Goal: Task Accomplishment & Management: Manage account settings

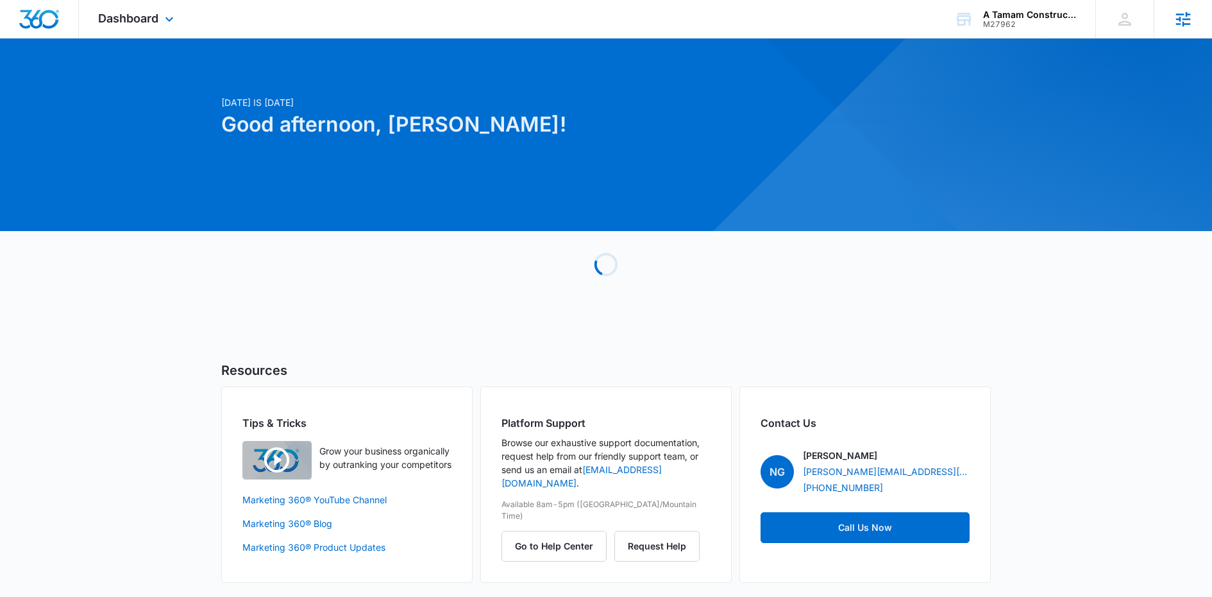
click at [1180, 17] on icon at bounding box center [1184, 19] width 15 height 15
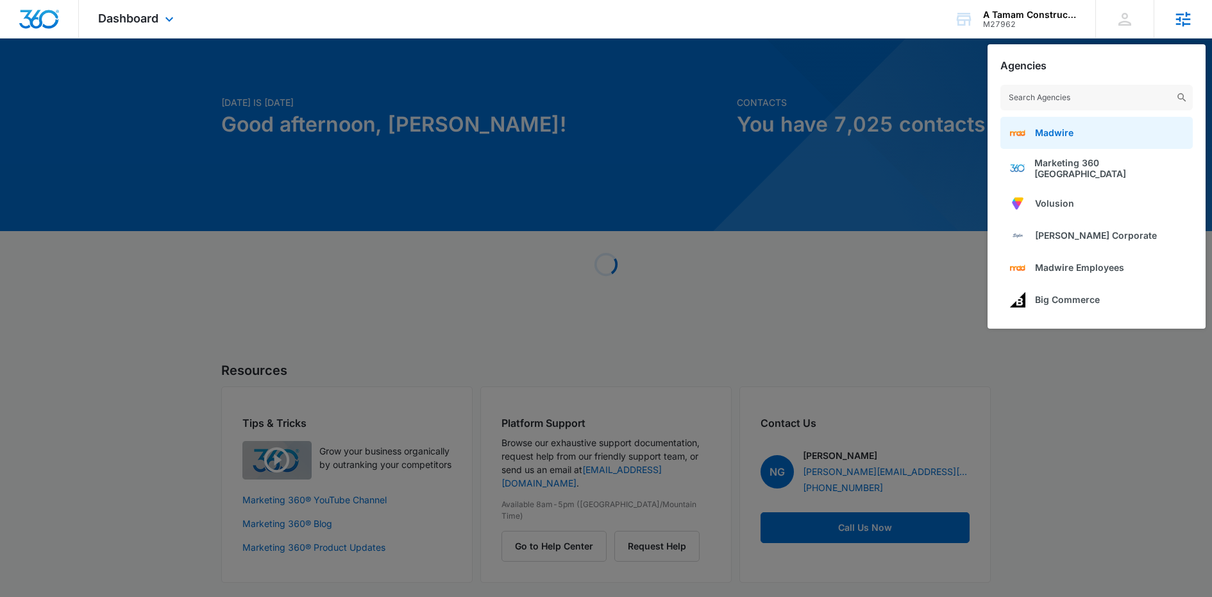
click at [1065, 126] on link "Madwire" at bounding box center [1097, 133] width 192 height 32
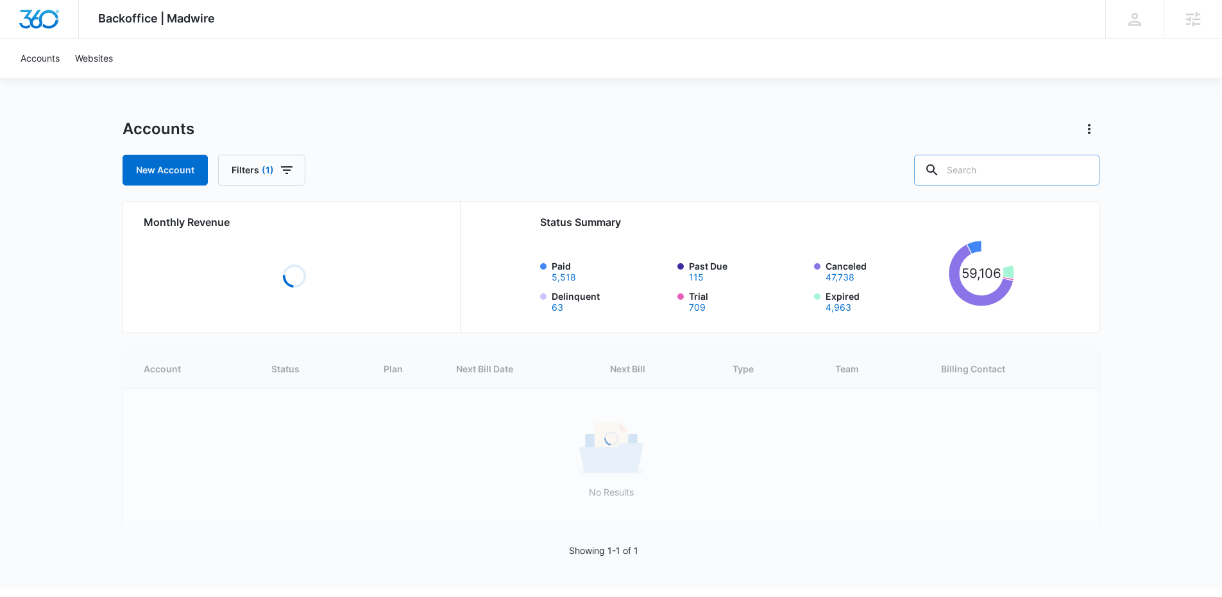
click at [996, 169] on input "text" at bounding box center [1006, 170] width 185 height 31
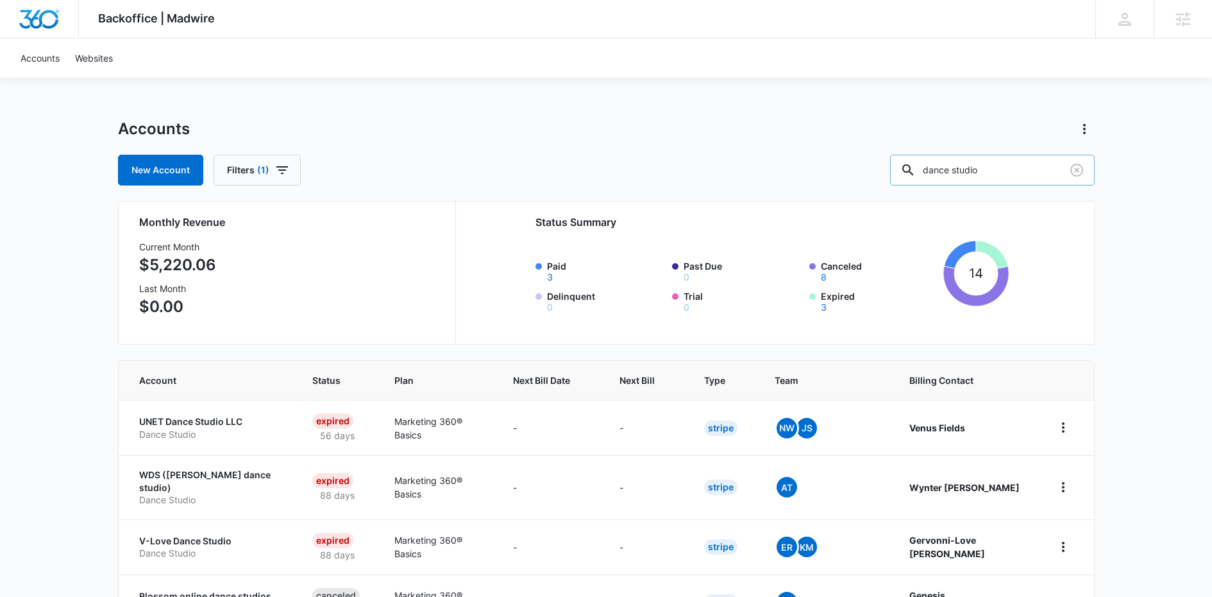
type input "dance studio"
click at [655, 382] on span "Next Bill" at bounding box center [637, 379] width 35 height 13
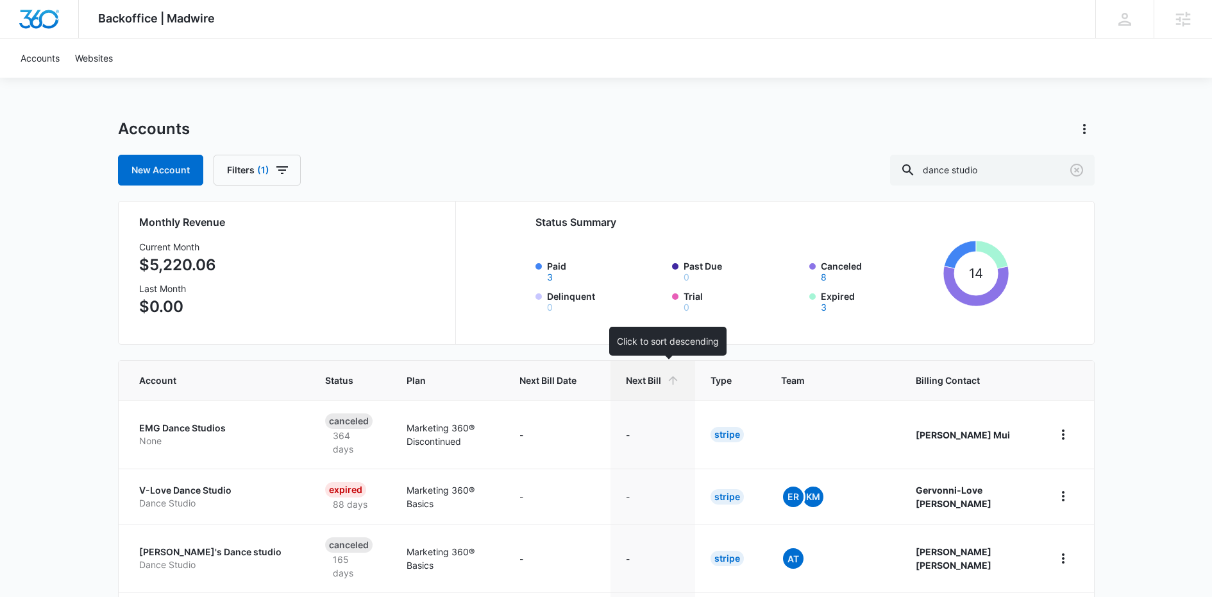
click at [657, 381] on span "Next Bill" at bounding box center [643, 379] width 35 height 13
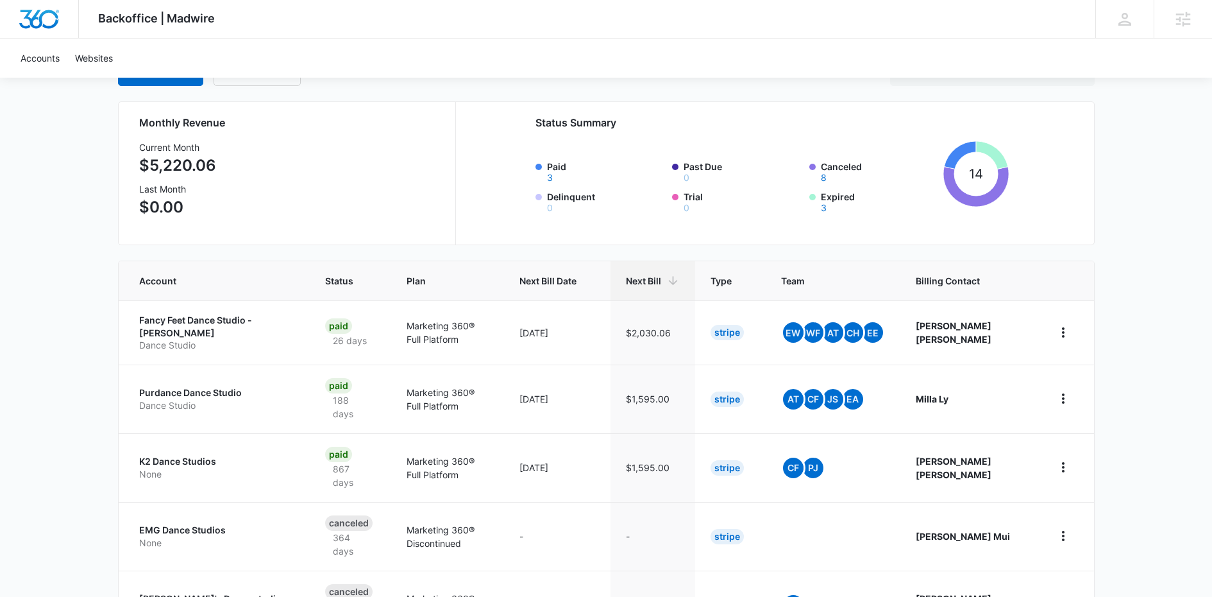
scroll to position [102, 0]
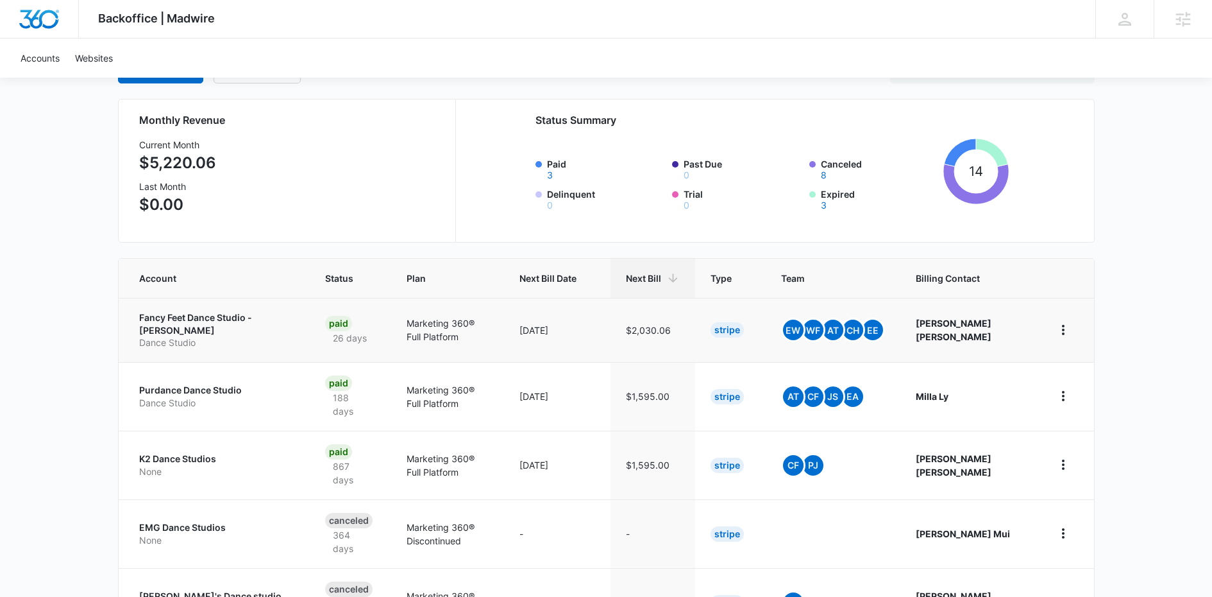
click at [162, 323] on p "Fancy Feet Dance Studio - Troy" at bounding box center [216, 323] width 155 height 25
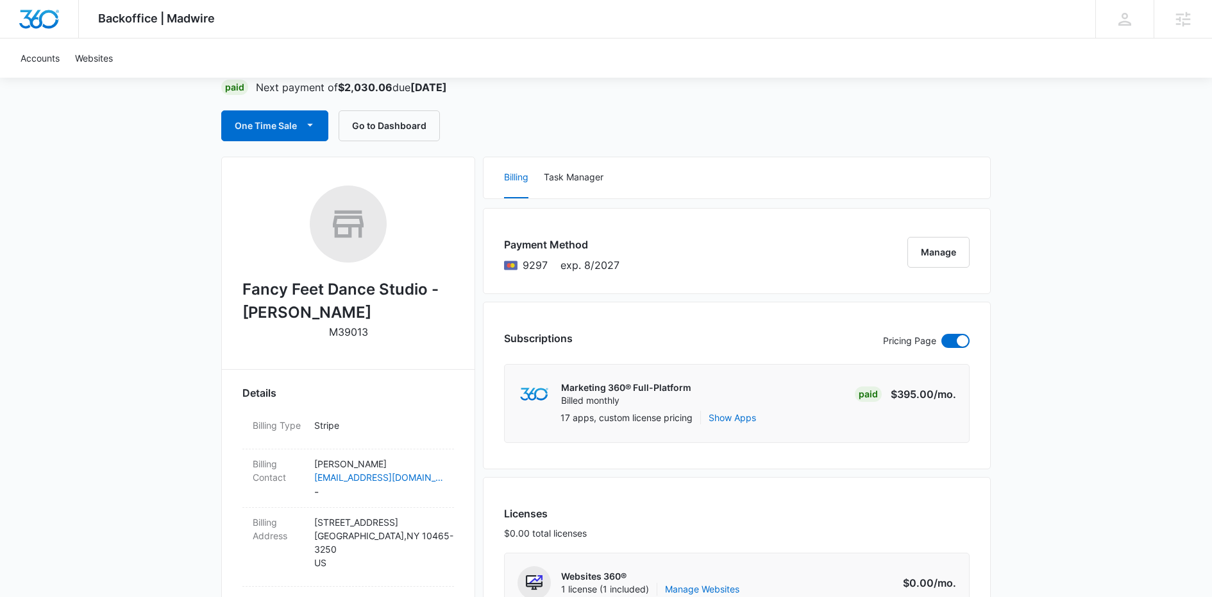
scroll to position [99, 0]
drag, startPoint x: 283, startPoint y: 312, endPoint x: 233, endPoint y: 289, distance: 55.1
copy h2 "Fancy Feet Dance Studio - Troy"
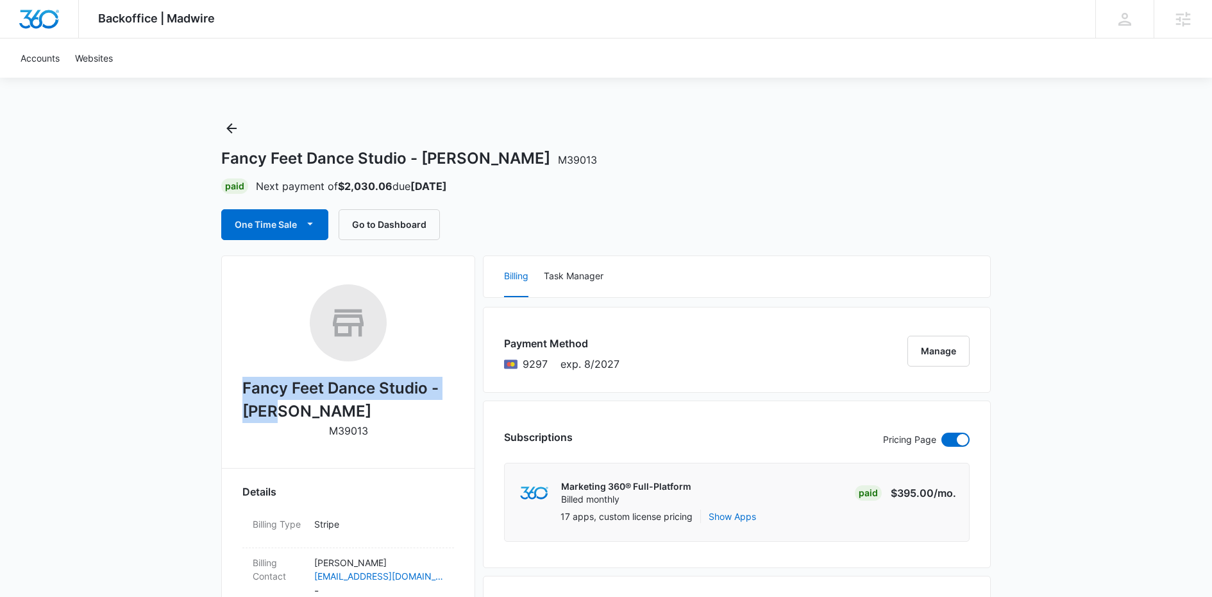
scroll to position [0, 0]
click at [236, 127] on icon "Back" at bounding box center [231, 128] width 15 height 15
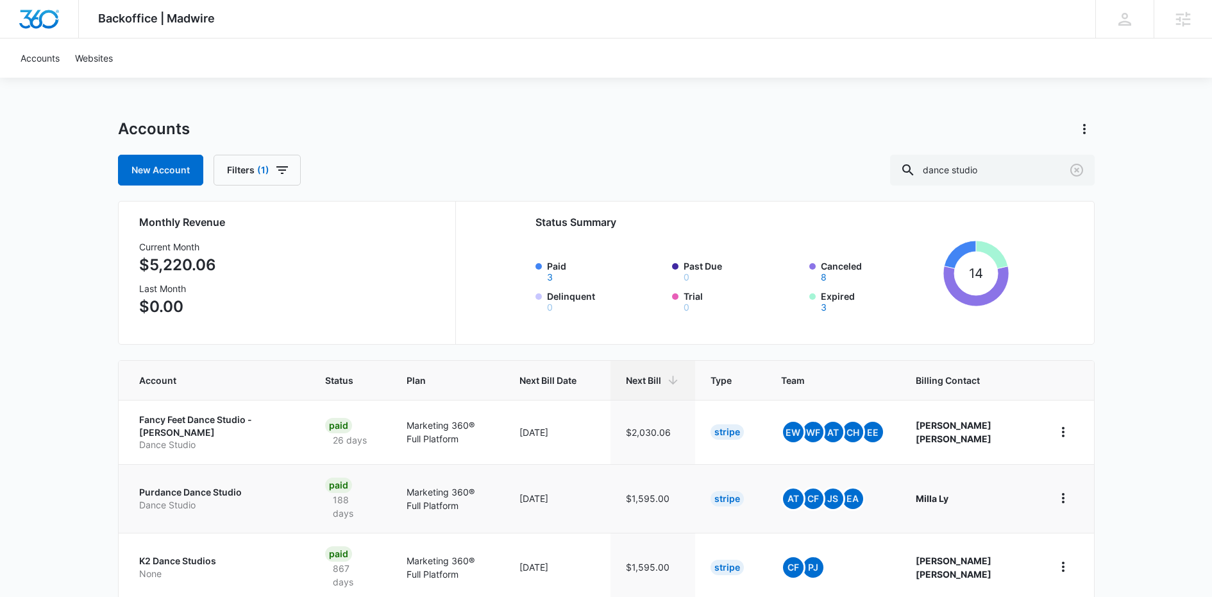
click at [200, 486] on p "Purdance Dance Studio" at bounding box center [216, 492] width 155 height 13
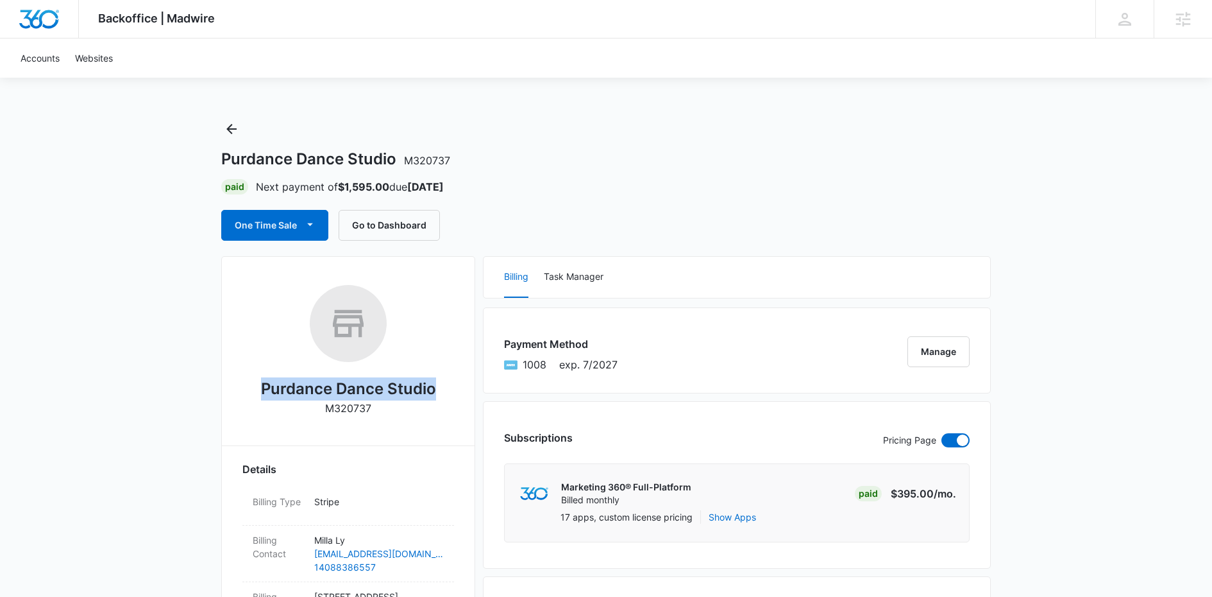
drag, startPoint x: 444, startPoint y: 383, endPoint x: 259, endPoint y: 383, distance: 185.4
click at [259, 383] on div "Purdance Dance Studio M320737" at bounding box center [348, 355] width 212 height 140
copy h2 "Purdance Dance Studio"
drag, startPoint x: 267, startPoint y: 383, endPoint x: 197, endPoint y: 357, distance: 74.7
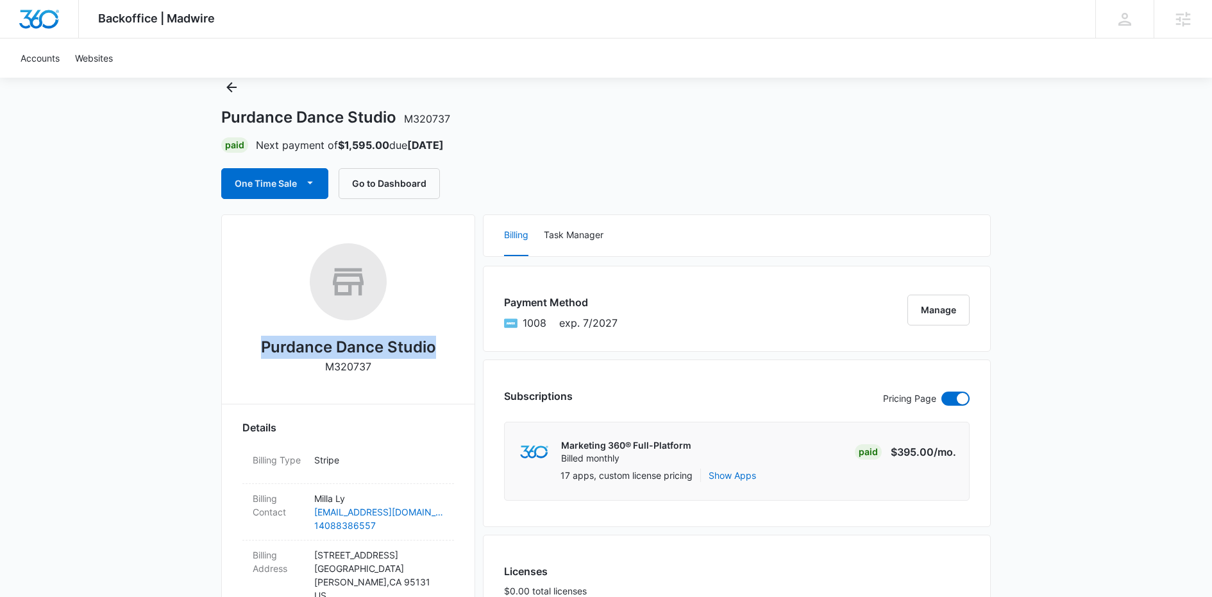
scroll to position [269, 0]
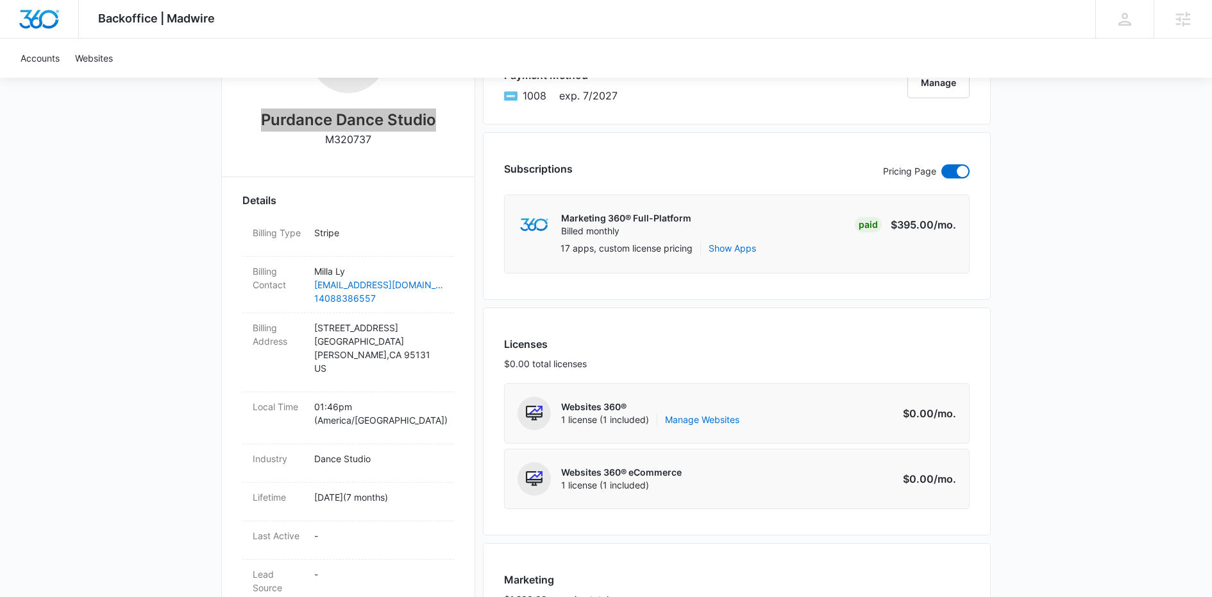
copy h2 "Purdance Dance Studio"
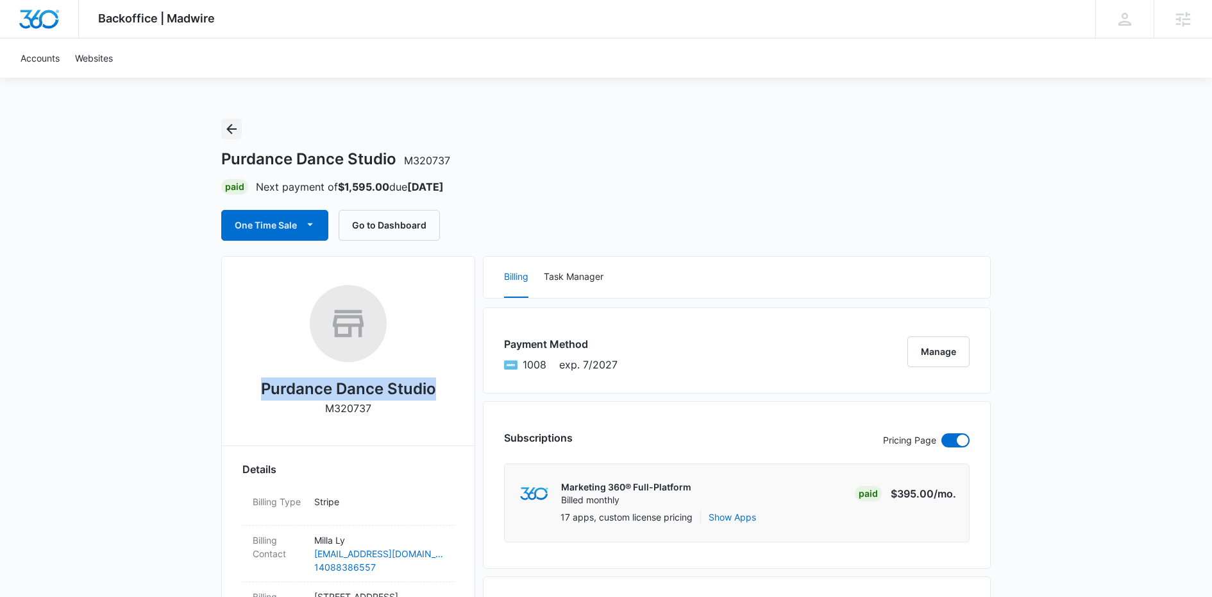
click at [226, 128] on icon "Back" at bounding box center [231, 128] width 15 height 15
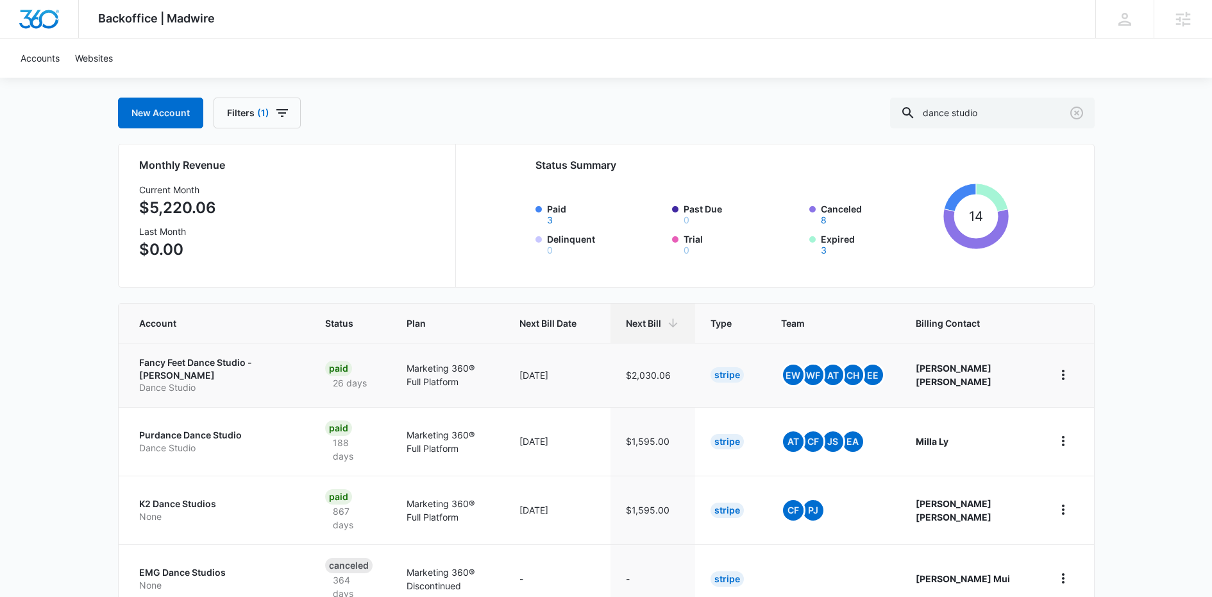
scroll to position [125, 0]
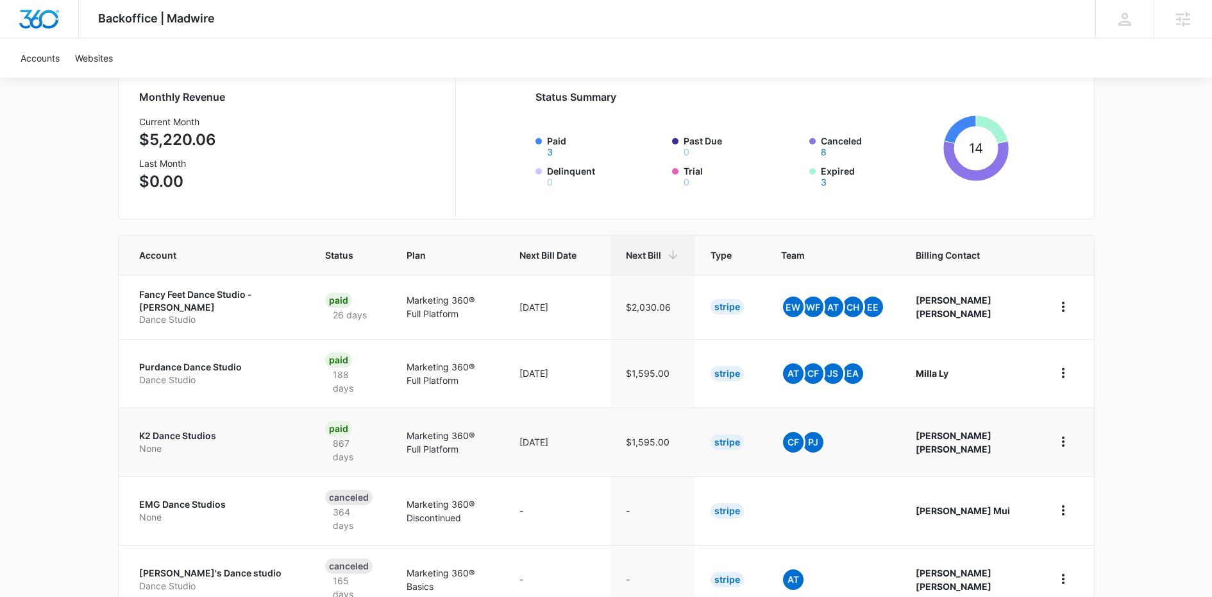
click at [201, 429] on p "K2 Dance Studios" at bounding box center [216, 435] width 155 height 13
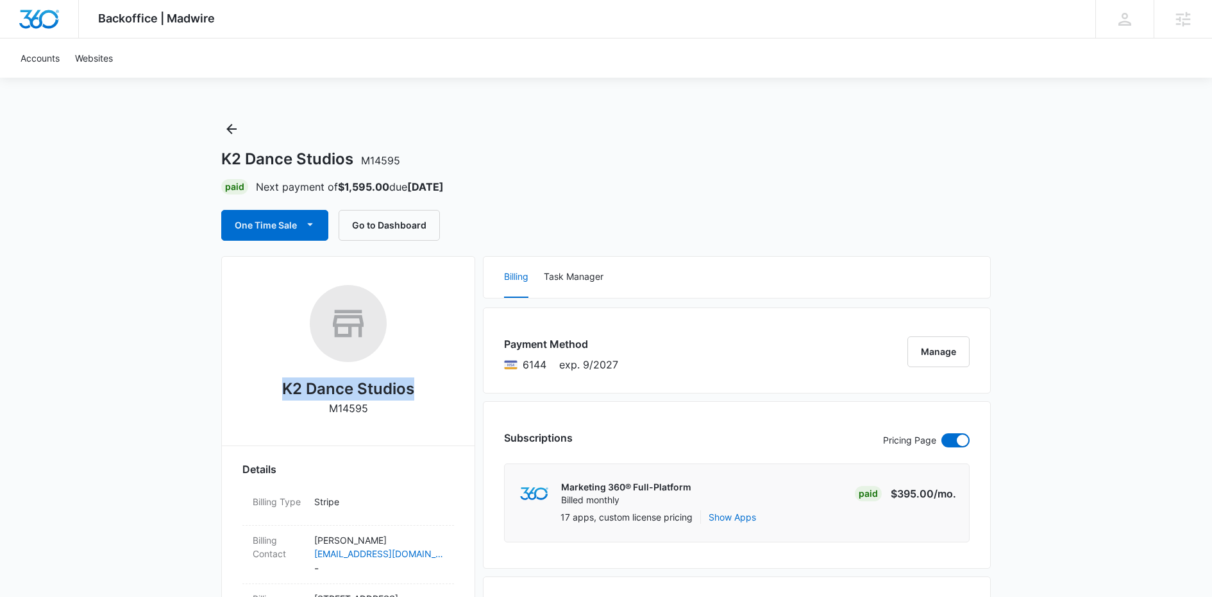
drag, startPoint x: 420, startPoint y: 387, endPoint x: 282, endPoint y: 387, distance: 137.9
click at [282, 387] on div "K2 Dance Studios M14595" at bounding box center [348, 355] width 212 height 140
copy h2 "K2 Dance Studios"
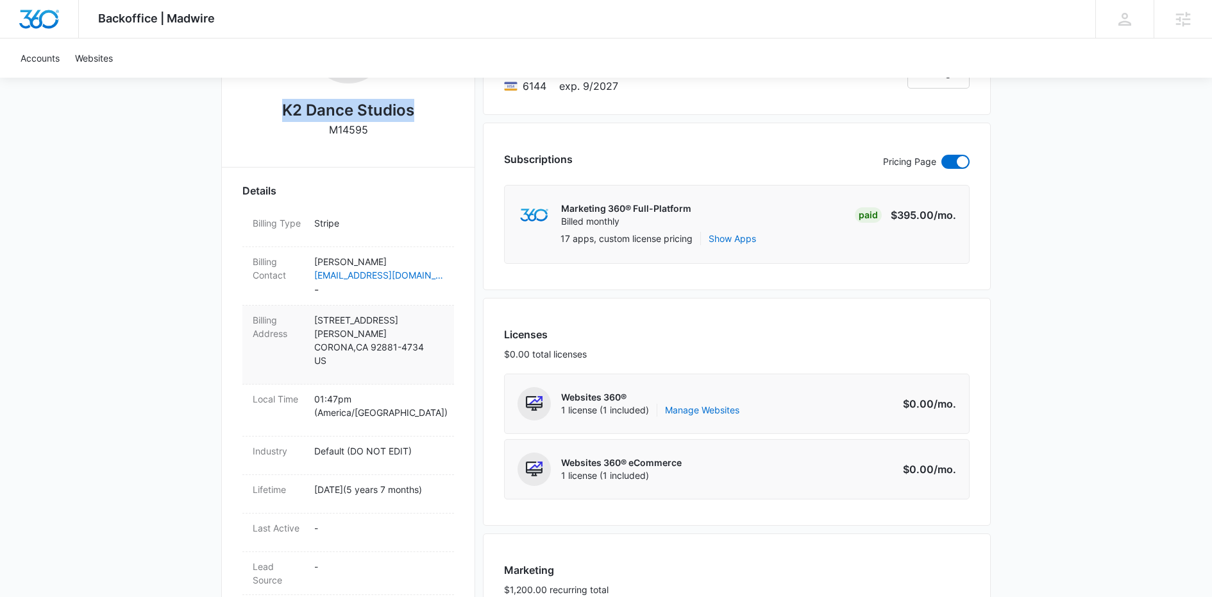
scroll to position [398, 0]
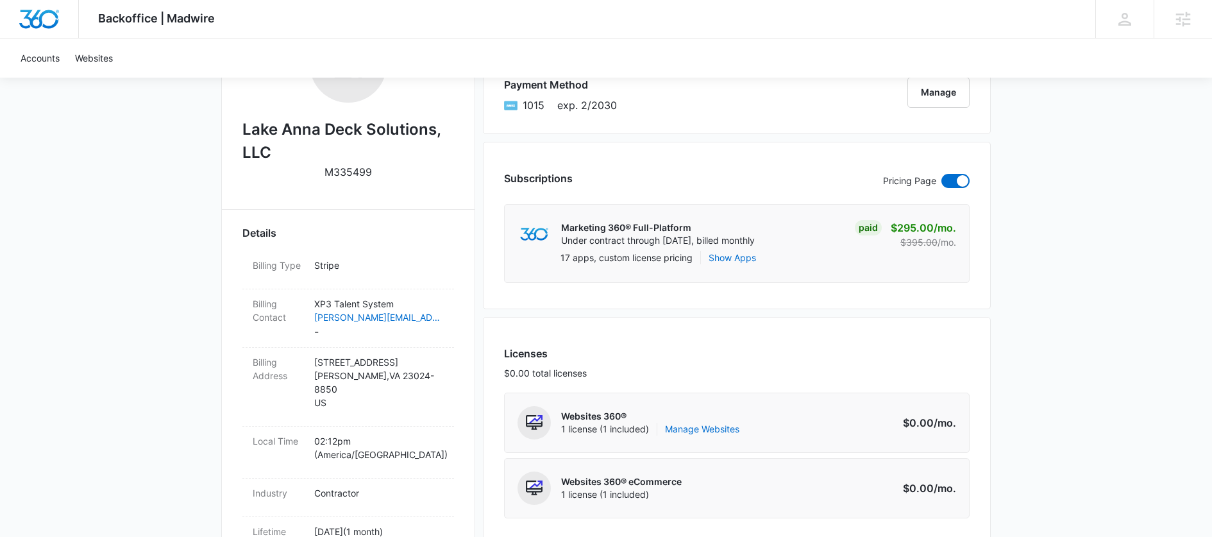
scroll to position [283, 0]
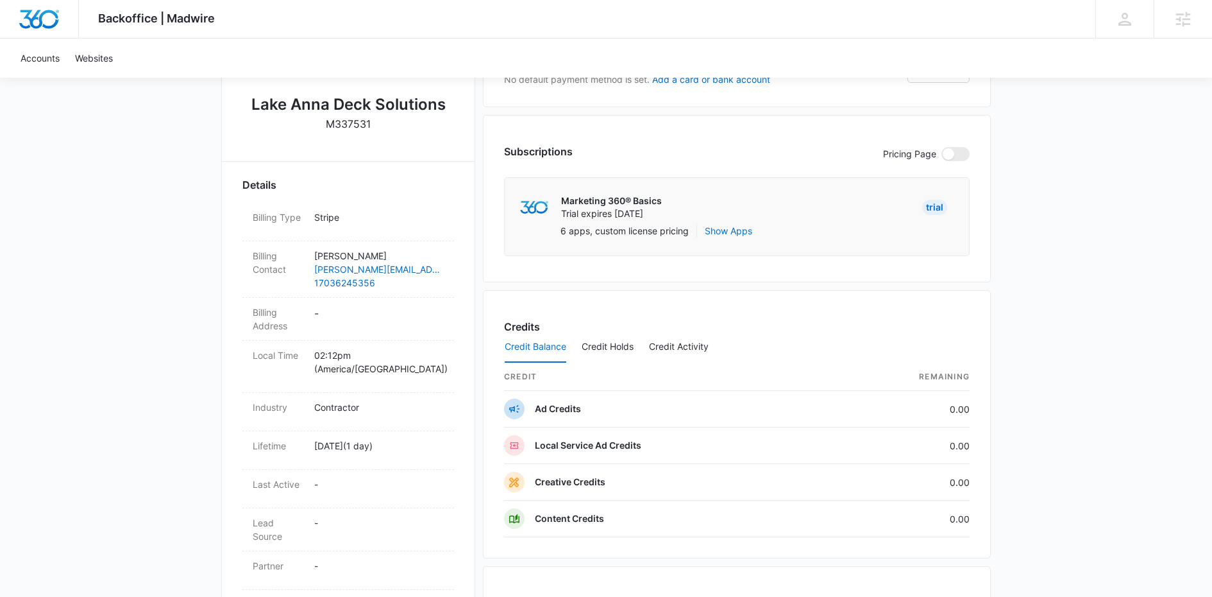
scroll to position [441, 0]
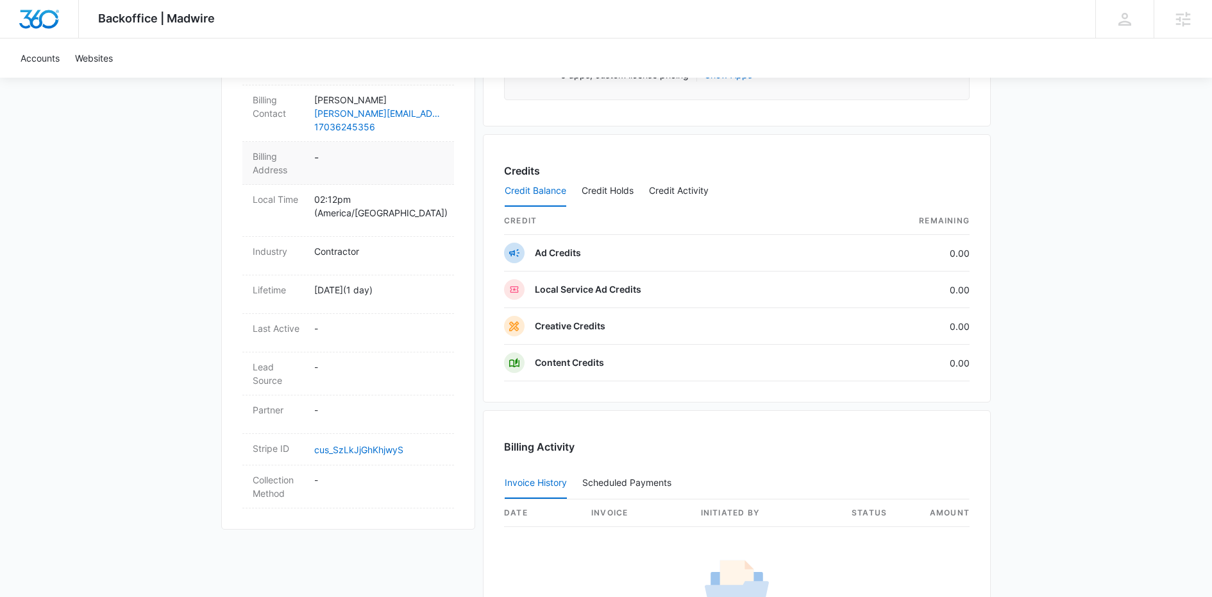
click at [350, 157] on dd "-" at bounding box center [379, 162] width 130 height 27
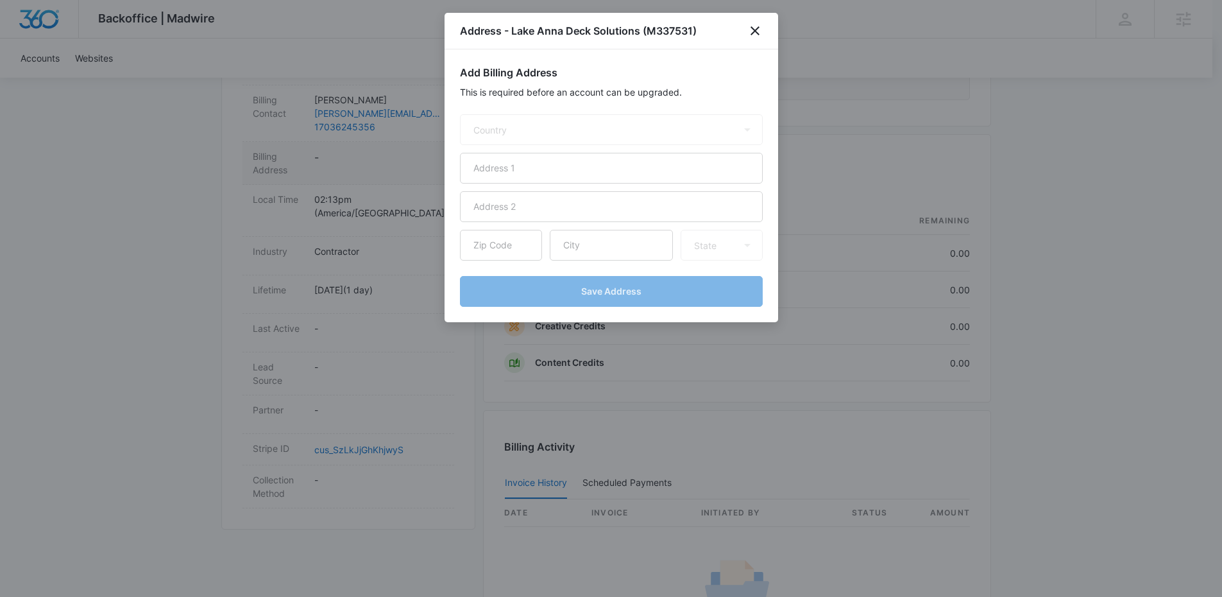
select select "US"
click at [568, 163] on input "text" at bounding box center [611, 168] width 303 height 31
type input "[STREET_ADDRESS]"
click at [564, 237] on input "text" at bounding box center [611, 245] width 123 height 31
type input "[PERSON_NAME]"
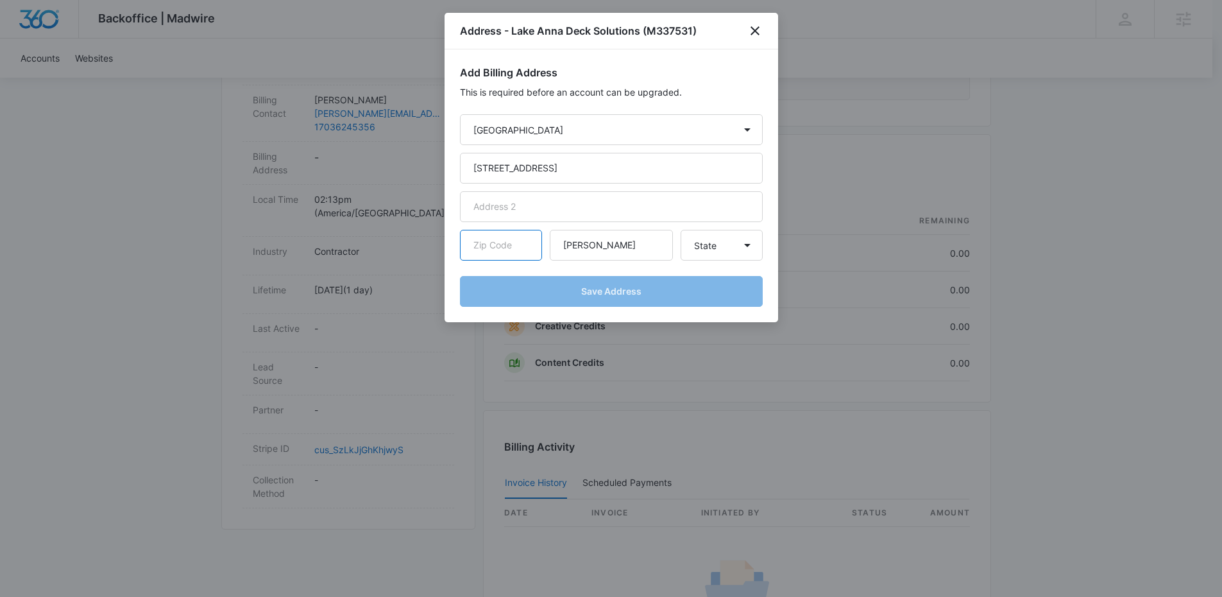
click at [488, 238] on input "text" at bounding box center [501, 245] width 82 height 31
type input "23024"
click at [699, 240] on select "State [US_STATE] [US_STATE] [US_STATE] [US_STATE] [US_STATE] [US_STATE] [US_STA…" at bounding box center [722, 245] width 82 height 31
select select "VA"
click at [681, 230] on select "State [US_STATE] [US_STATE] [US_STATE] [US_STATE] [US_STATE] [US_STATE] [US_STA…" at bounding box center [722, 245] width 82 height 31
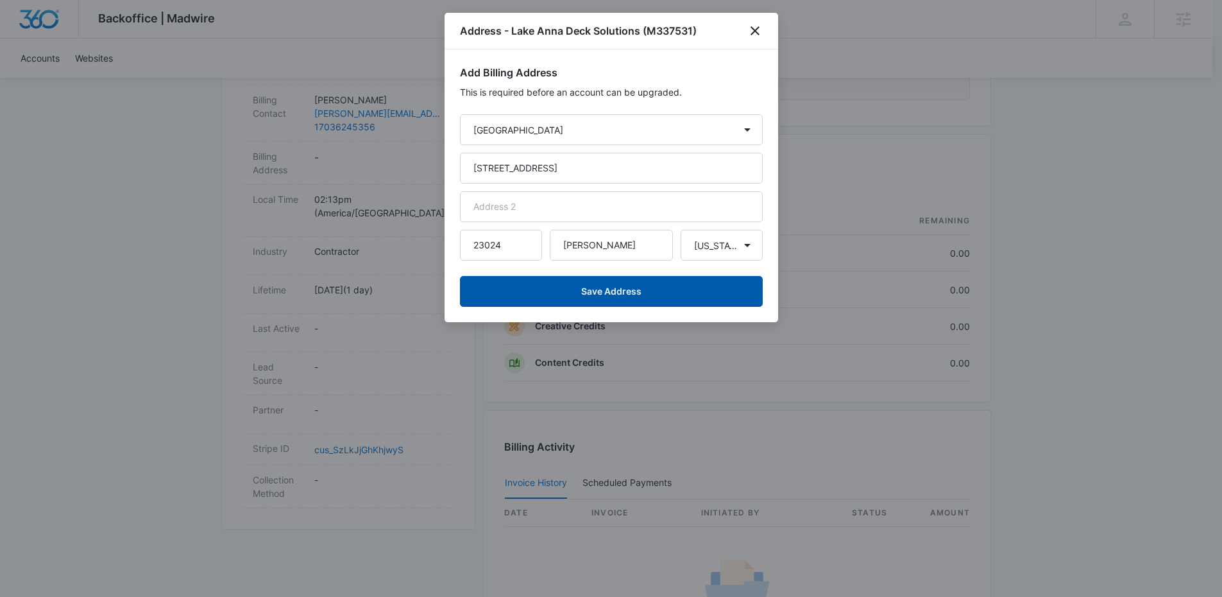
click at [689, 293] on button "Save Address" at bounding box center [611, 291] width 303 height 31
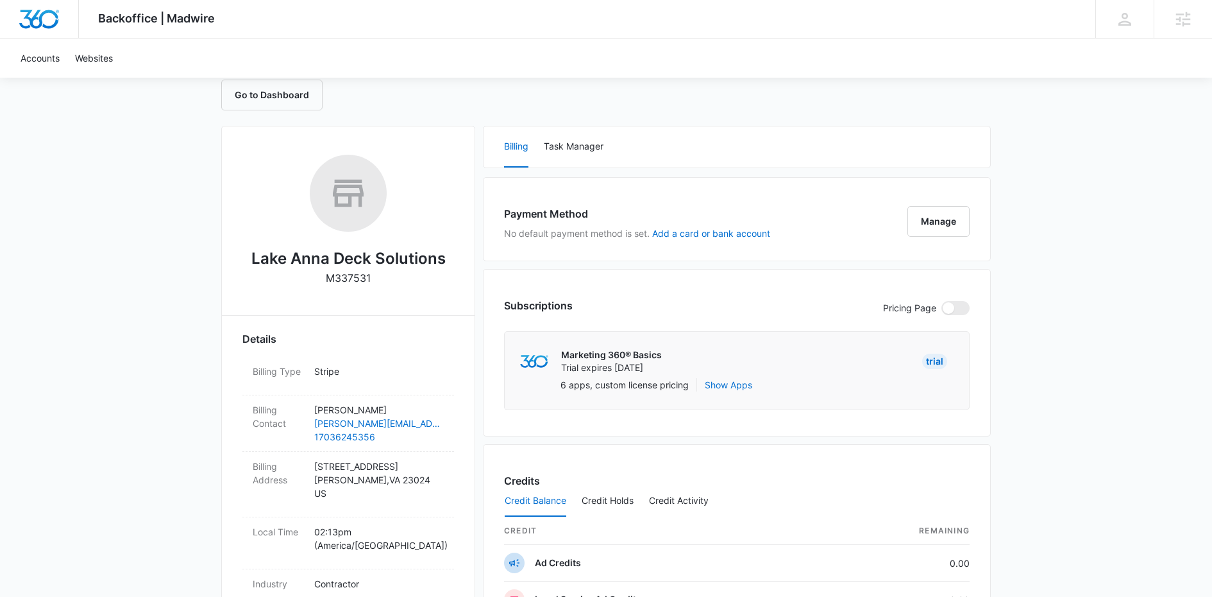
scroll to position [75, 0]
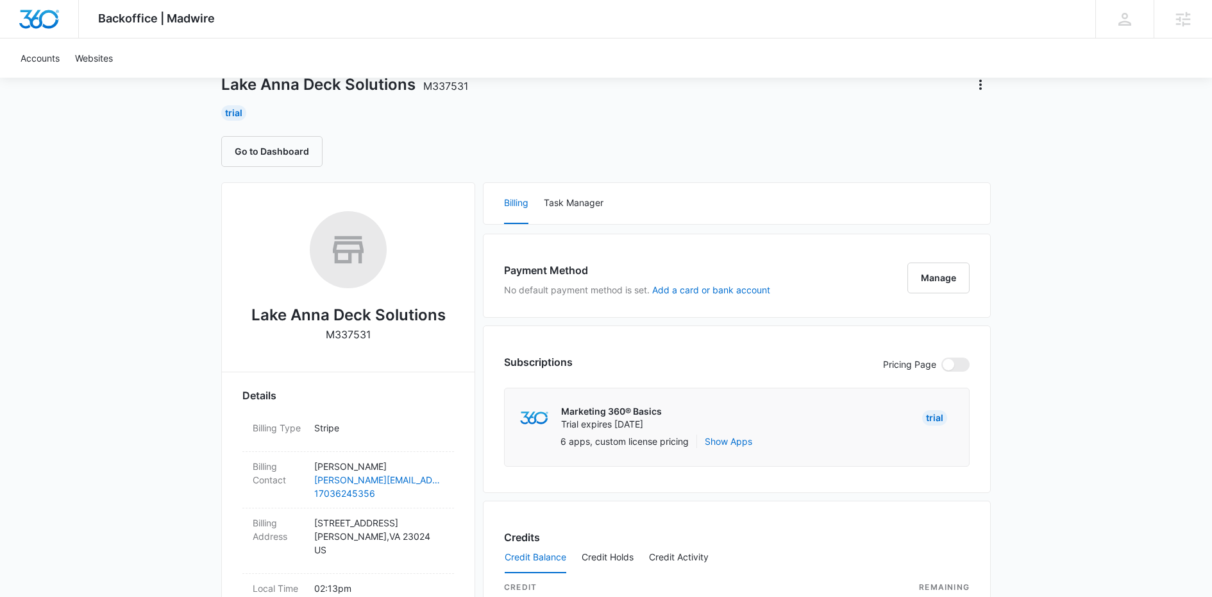
click at [614, 122] on div "Lake Anna Deck Solutions M337531 Trial Go to Dashboard" at bounding box center [606, 105] width 770 height 123
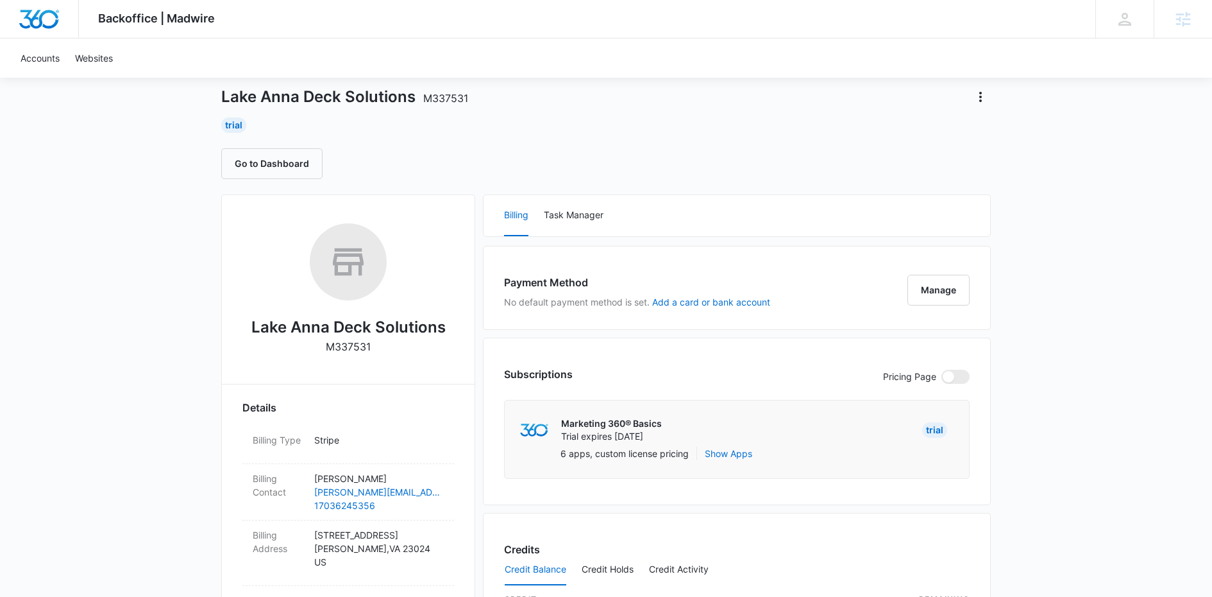
scroll to position [49, 0]
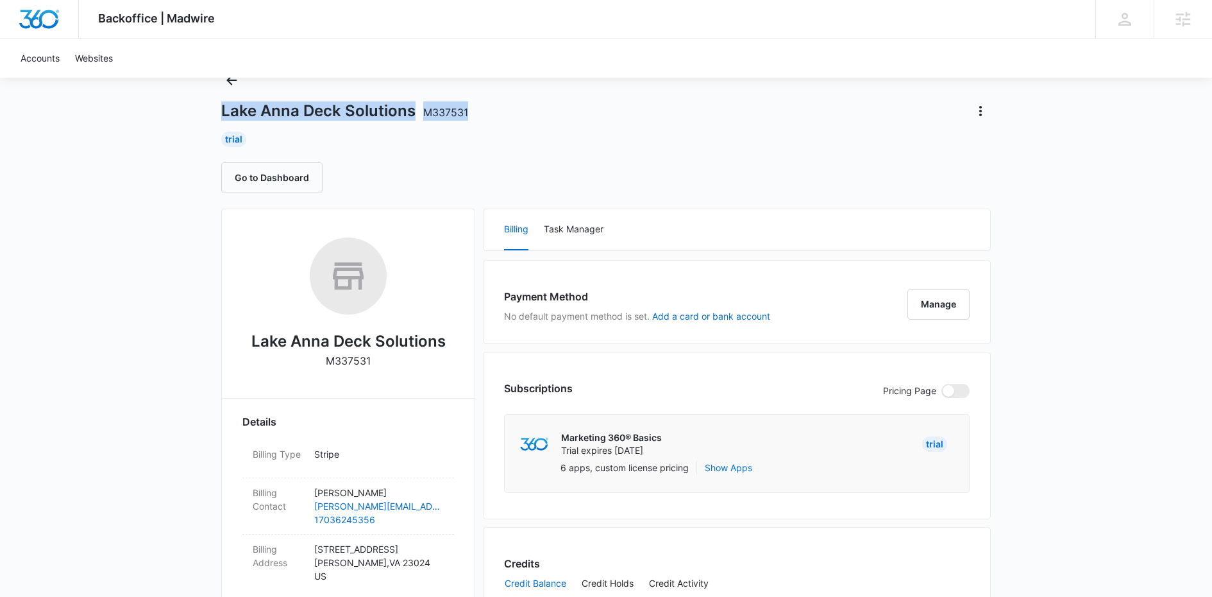
drag, startPoint x: 473, startPoint y: 112, endPoint x: 223, endPoint y: 110, distance: 250.8
click at [223, 110] on div "Lake Anna Deck Solutions M337531" at bounding box center [606, 111] width 770 height 21
copy h1 "Lake Anna Deck Solutions M337531"
